Goal: Navigation & Orientation: Find specific page/section

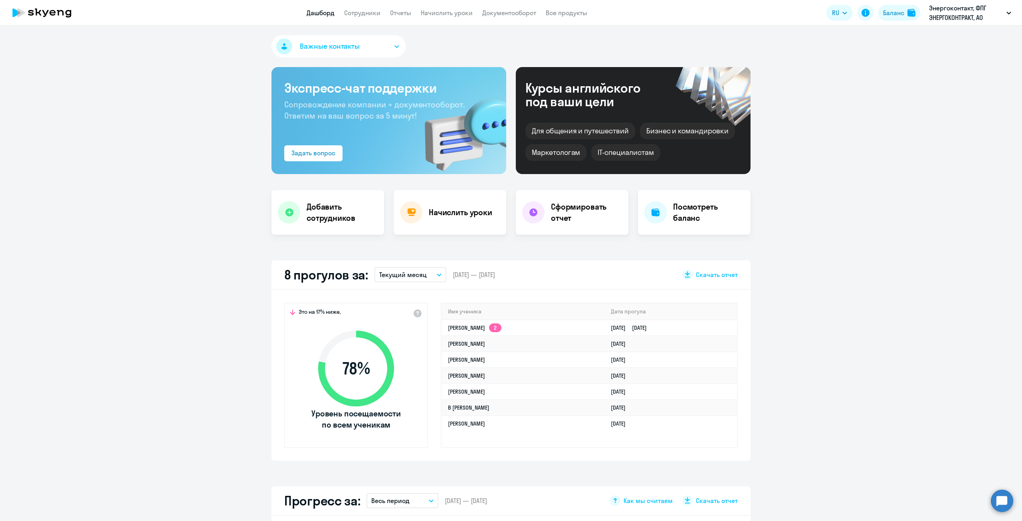
select select "100"
click at [352, 9] on link "Сотрудники" at bounding box center [362, 13] width 36 height 8
select select "30"
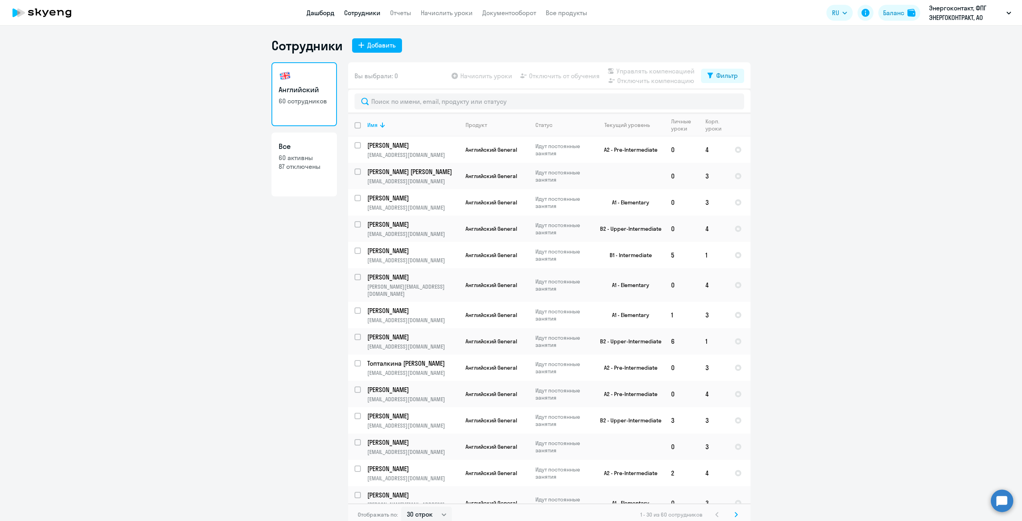
click at [314, 12] on link "Дашборд" at bounding box center [321, 13] width 28 height 8
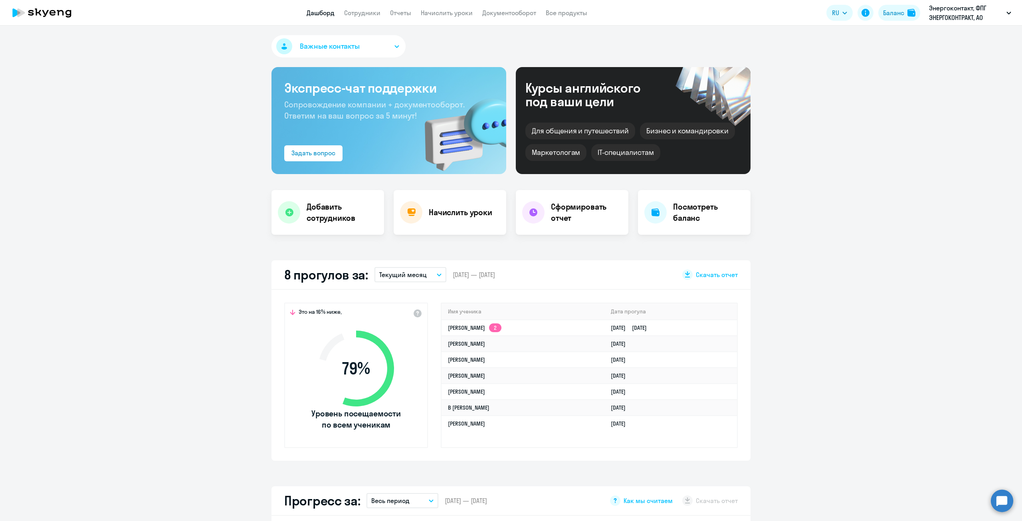
select select "30"
